Goal: Task Accomplishment & Management: Manage account settings

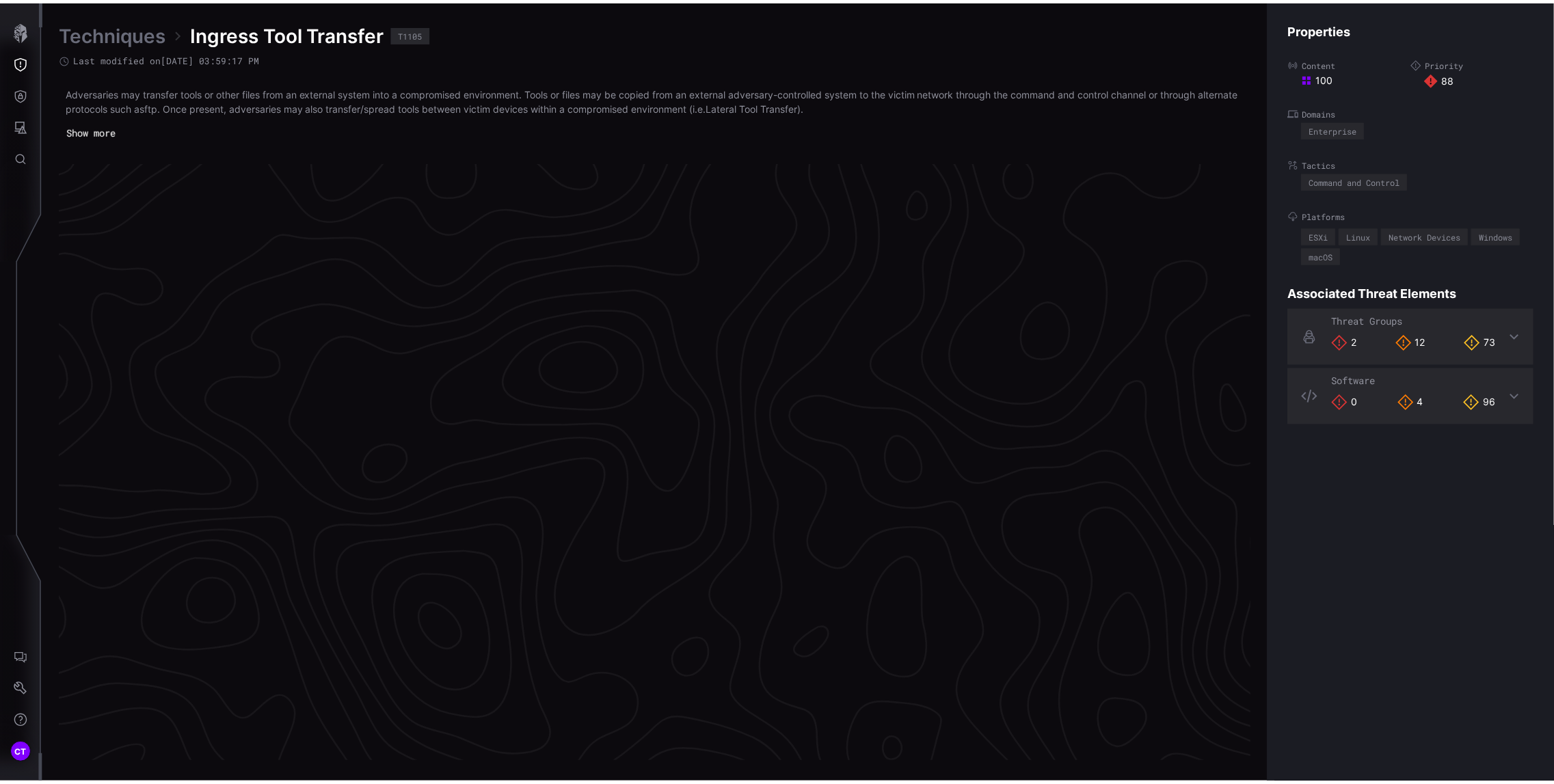
scroll to position [2785, 434]
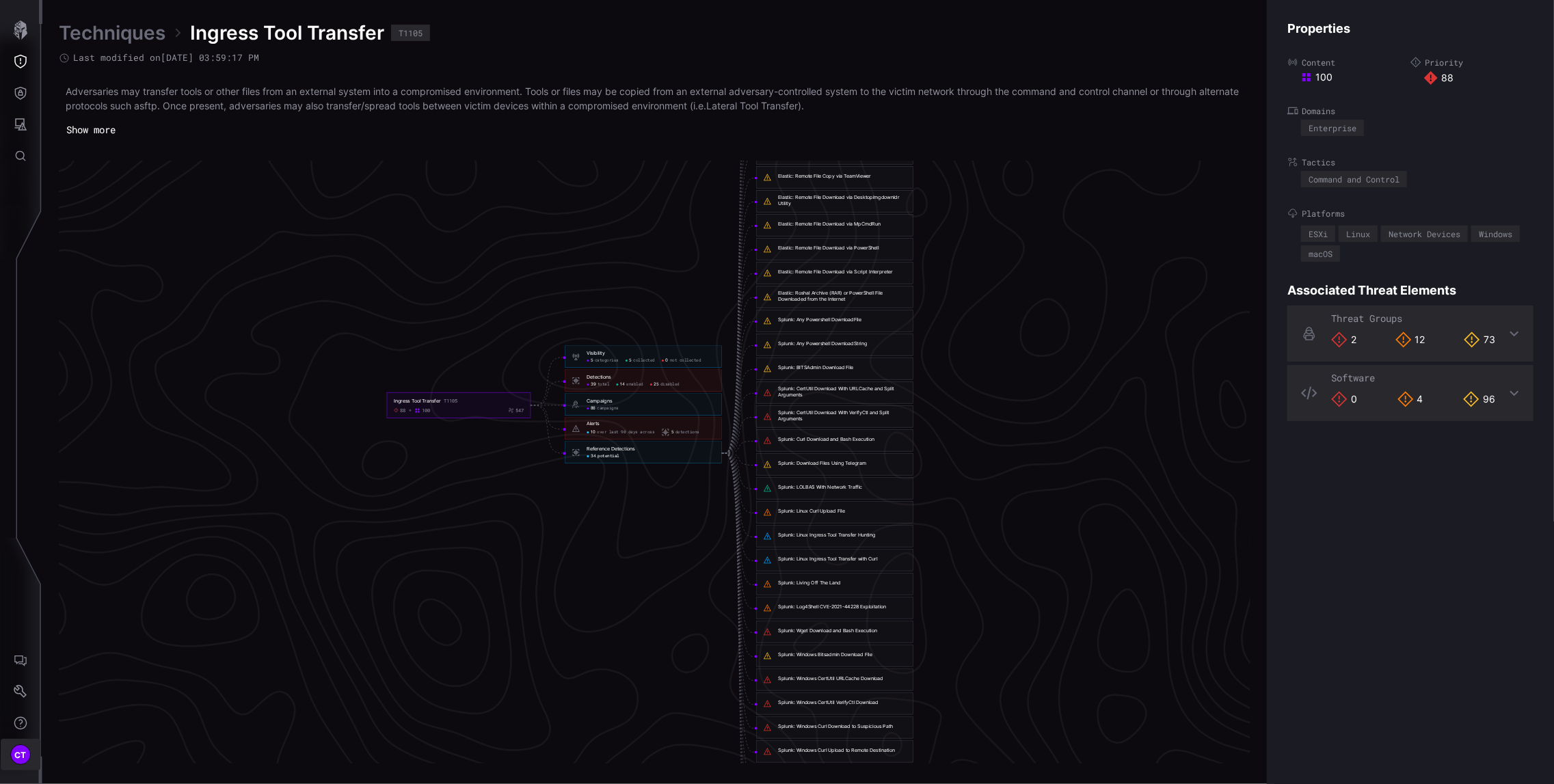
click at [17, 756] on span "CT" at bounding box center [20, 755] width 12 height 14
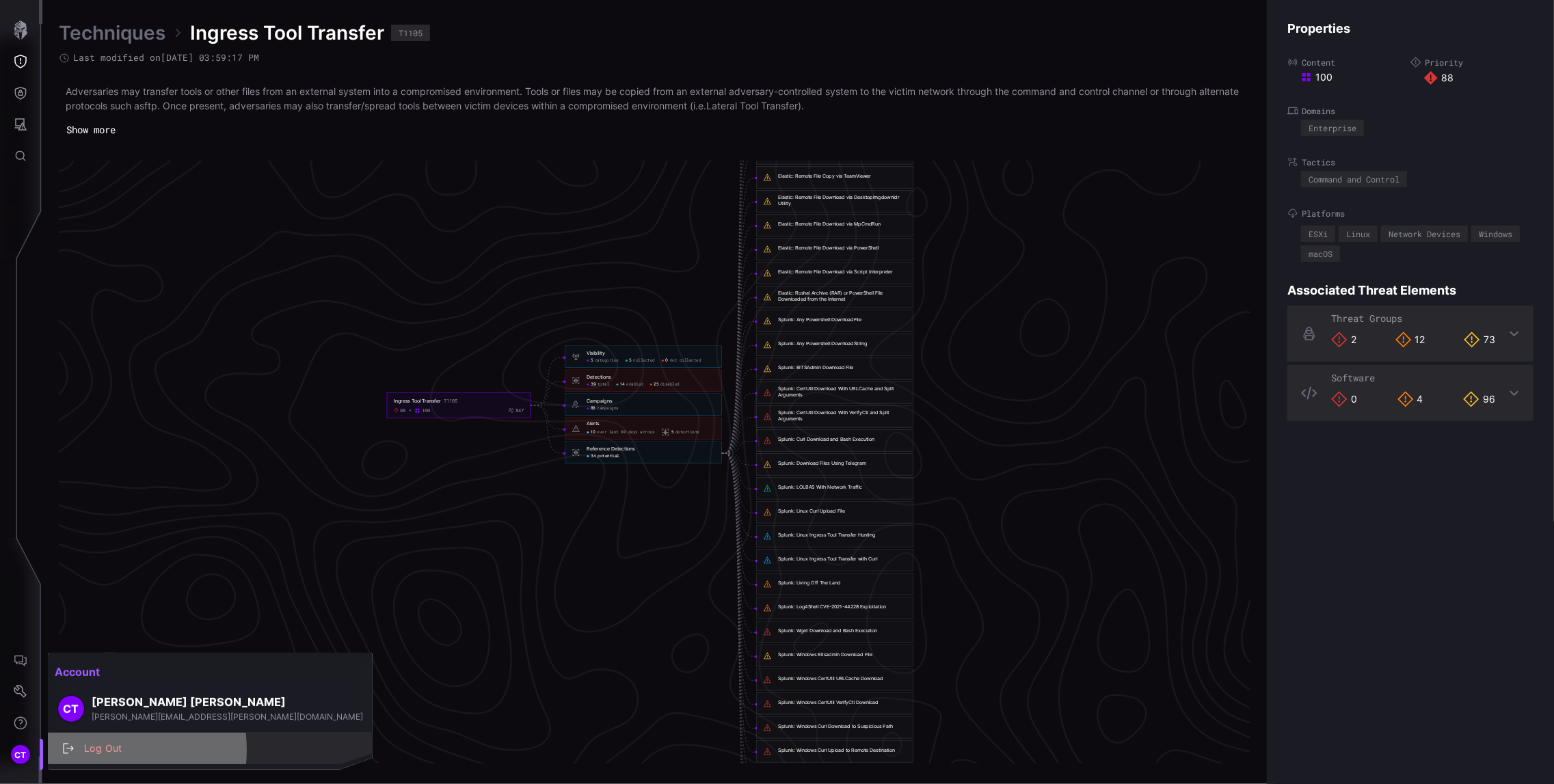
click at [102, 750] on div "Log Out" at bounding box center [217, 749] width 280 height 18
